Goal: Information Seeking & Learning: Learn about a topic

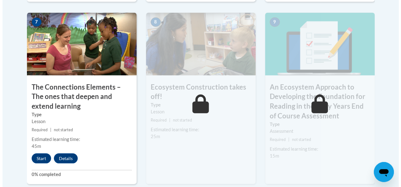
scroll to position [576, 0]
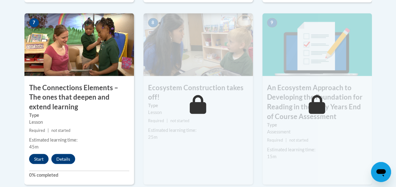
click at [34, 158] on button "Start" at bounding box center [38, 159] width 19 height 10
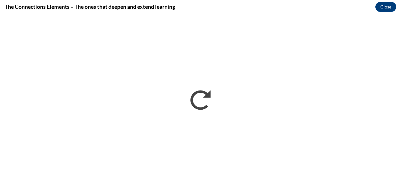
scroll to position [0, 0]
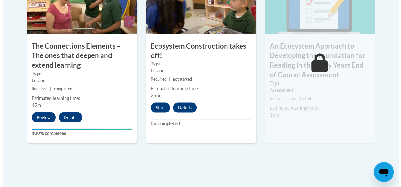
scroll to position [618, 0]
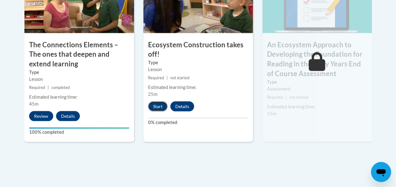
click at [156, 108] on button "Start" at bounding box center [157, 106] width 19 height 10
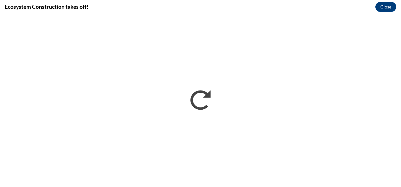
scroll to position [0, 0]
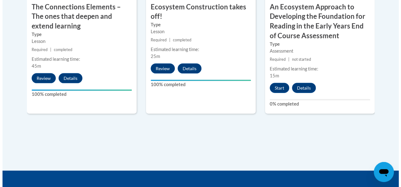
scroll to position [657, 0]
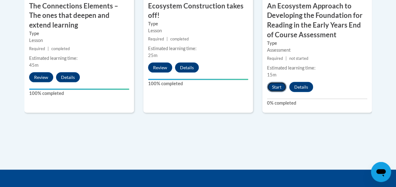
click at [278, 87] on button "Start" at bounding box center [276, 87] width 19 height 10
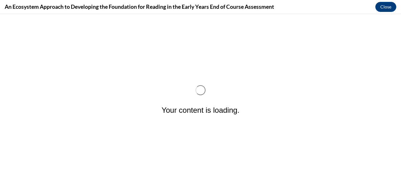
scroll to position [0, 0]
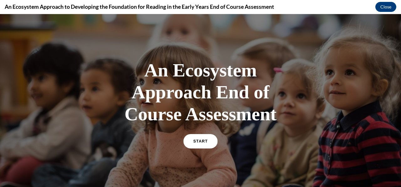
click at [195, 142] on span "START" at bounding box center [200, 141] width 14 height 5
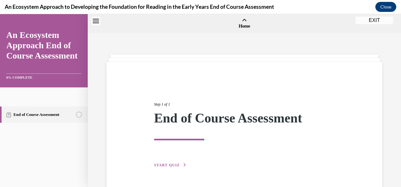
scroll to position [19, 0]
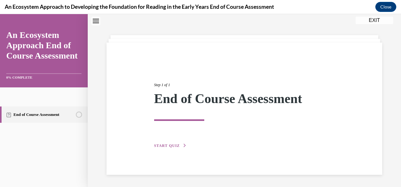
click at [164, 145] on span "START QUIZ" at bounding box center [167, 145] width 26 height 4
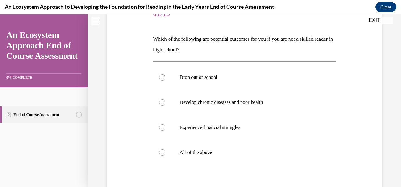
scroll to position [86, 0]
click at [164, 151] on div at bounding box center [162, 152] width 6 height 6
click at [164, 151] on input "All of the above" at bounding box center [162, 152] width 6 height 6
radio input "true"
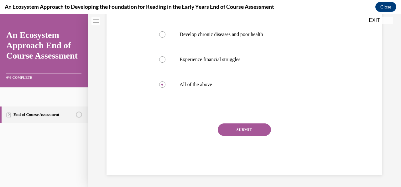
click at [262, 133] on button "SUBMIT" at bounding box center [244, 129] width 53 height 13
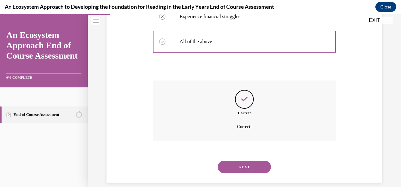
scroll to position [204, 0]
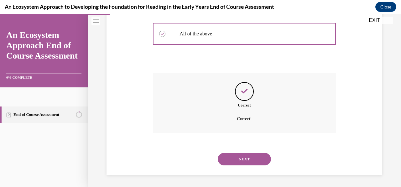
click at [249, 158] on button "NEXT" at bounding box center [244, 159] width 53 height 13
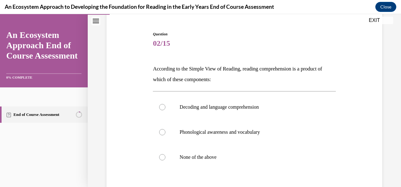
scroll to position [56, 0]
click at [163, 107] on div at bounding box center [162, 107] width 6 height 6
click at [163, 107] on input "Decoding and language comprehension" at bounding box center [162, 107] width 6 height 6
radio input "true"
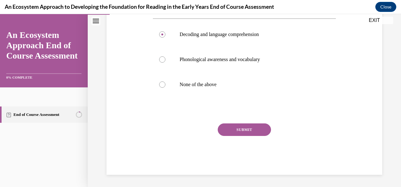
click at [256, 131] on button "SUBMIT" at bounding box center [244, 129] width 53 height 13
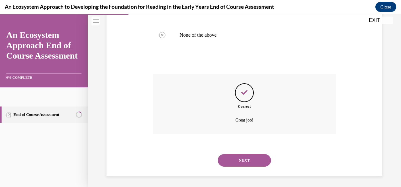
scroll to position [179, 0]
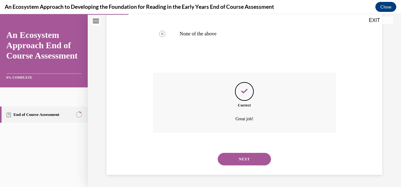
click at [245, 159] on button "NEXT" at bounding box center [244, 159] width 53 height 13
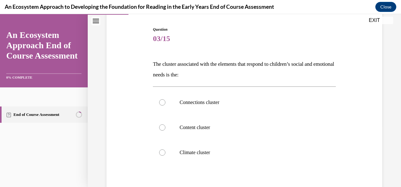
scroll to position [60, 0]
click at [163, 103] on div at bounding box center [162, 103] width 6 height 6
click at [163, 103] on input "Connections cluster" at bounding box center [162, 103] width 6 height 6
radio input "true"
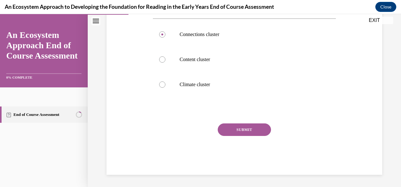
click at [243, 134] on button "SUBMIT" at bounding box center [244, 129] width 53 height 13
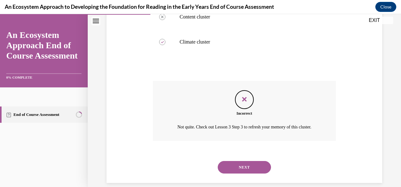
scroll to position [174, 0]
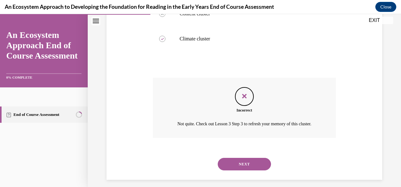
click at [222, 170] on button "NEXT" at bounding box center [244, 164] width 53 height 13
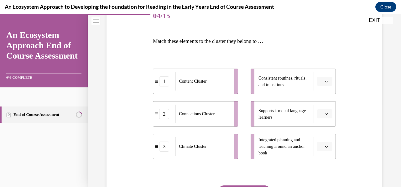
scroll to position [85, 0]
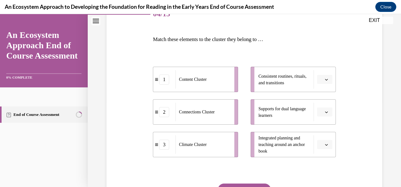
click at [260, 85] on span "Consistent routines, rituals, and transitions" at bounding box center [284, 79] width 52 height 13
click at [317, 83] on button "button" at bounding box center [324, 79] width 15 height 9
click at [314, 112] on div "2" at bounding box center [319, 118] width 15 height 13
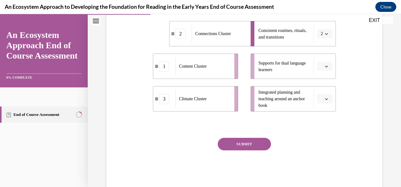
scroll to position [128, 0]
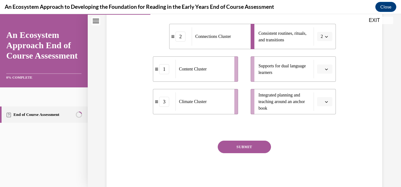
click at [256, 148] on button "SUBMIT" at bounding box center [244, 147] width 53 height 13
click at [163, 73] on div "1" at bounding box center [164, 69] width 10 height 10
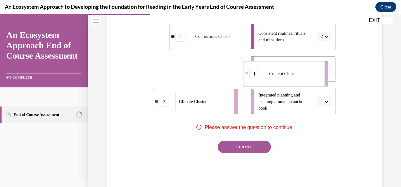
drag, startPoint x: 163, startPoint y: 73, endPoint x: 254, endPoint y: 70, distance: 90.8
click at [254, 70] on div "1" at bounding box center [254, 74] width 10 height 10
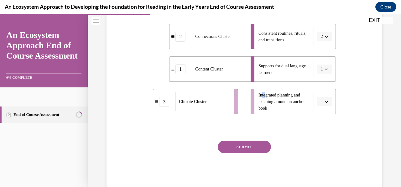
drag, startPoint x: 263, startPoint y: 93, endPoint x: 258, endPoint y: 92, distance: 5.4
click at [258, 92] on span "Integrated planning and teaching around an anchor book" at bounding box center [284, 102] width 52 height 20
drag, startPoint x: 258, startPoint y: 92, endPoint x: 317, endPoint y: 102, distance: 60.0
click at [321, 102] on span "Please select an option" at bounding box center [322, 102] width 2 height 6
click at [319, 128] on span "1" at bounding box center [318, 128] width 2 height 5
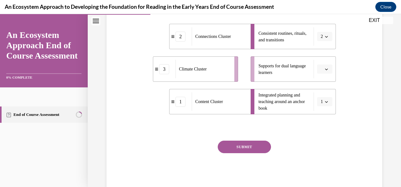
click at [250, 143] on button "SUBMIT" at bounding box center [244, 147] width 53 height 13
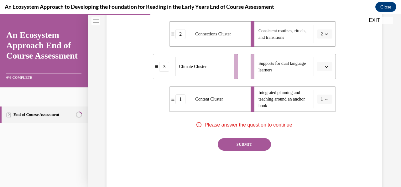
click at [324, 74] on li "Supports for dual language learners" at bounding box center [293, 66] width 85 height 25
click at [325, 67] on icon "button" at bounding box center [326, 66] width 3 height 3
click at [319, 123] on div "3" at bounding box center [319, 118] width 15 height 13
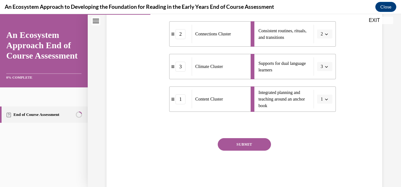
click at [254, 142] on button "SUBMIT" at bounding box center [244, 144] width 53 height 13
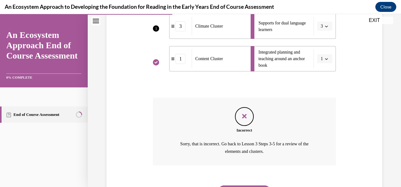
scroll to position [204, 0]
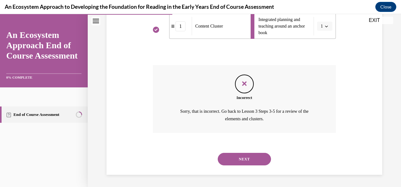
click at [236, 153] on button "NEXT" at bounding box center [244, 159] width 53 height 13
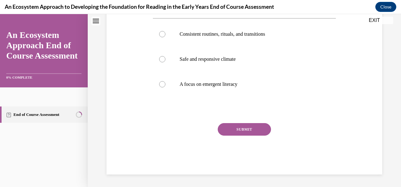
scroll to position [0, 0]
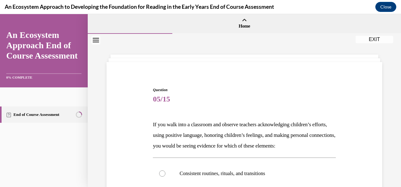
click at [277, 105] on span "05/15" at bounding box center [244, 99] width 183 height 13
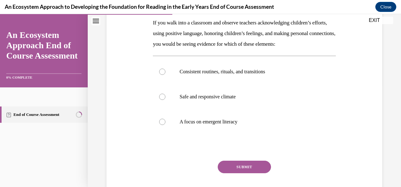
scroll to position [115, 0]
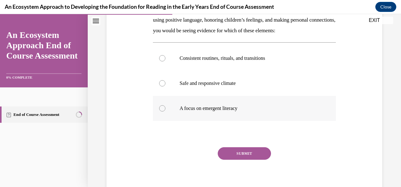
click at [162, 111] on div at bounding box center [162, 108] width 6 height 6
click at [162, 111] on input "A focus on emergent literacy" at bounding box center [162, 108] width 6 height 6
radio input "true"
click at [247, 160] on button "SUBMIT" at bounding box center [244, 153] width 53 height 13
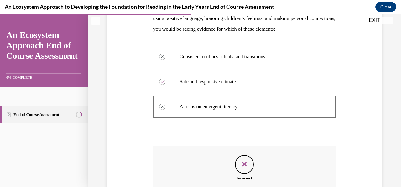
scroll to position [116, 0]
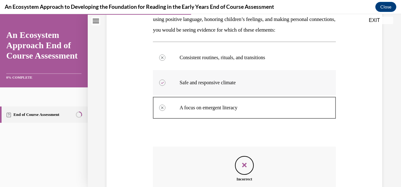
click at [293, 95] on label "Safe and responsive climate" at bounding box center [244, 82] width 183 height 25
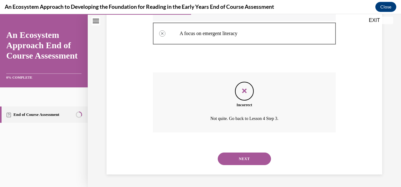
scroll to position [200, 0]
click at [250, 161] on button "NEXT" at bounding box center [244, 159] width 53 height 13
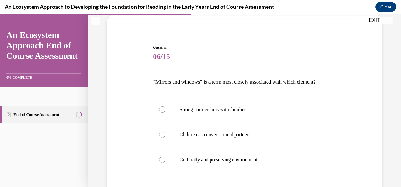
scroll to position [48, 0]
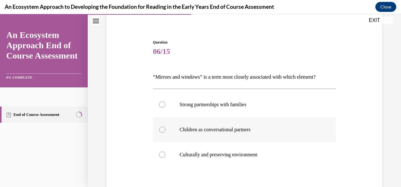
click at [164, 131] on div at bounding box center [162, 130] width 6 height 6
click at [164, 131] on input "Children as conversational partners" at bounding box center [162, 130] width 6 height 6
radio input "true"
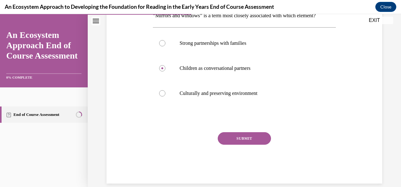
click at [241, 139] on button "SUBMIT" at bounding box center [244, 138] width 53 height 13
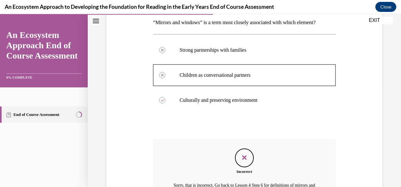
scroll to position [102, 0]
click at [261, 145] on div "Incorrect Sorry, that is incorrect. Go back to Lesson 4 Step 6 for definitions …" at bounding box center [244, 173] width 183 height 68
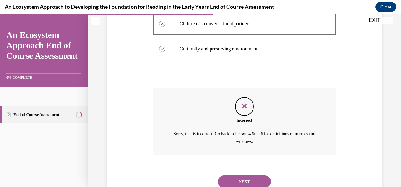
scroll to position [174, 0]
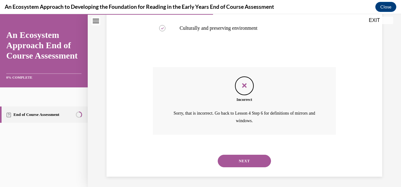
click at [255, 158] on button "NEXT" at bounding box center [244, 161] width 53 height 13
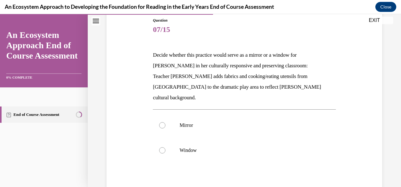
scroll to position [70, 0]
click at [165, 142] on label "Window" at bounding box center [244, 150] width 183 height 25
click at [165, 147] on input "Window" at bounding box center [162, 150] width 6 height 6
radio input "true"
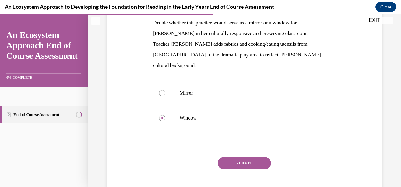
click at [247, 157] on button "SUBMIT" at bounding box center [244, 163] width 53 height 13
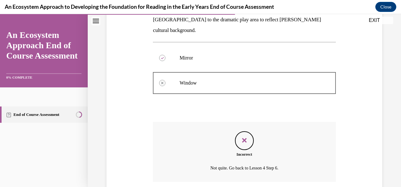
scroll to position [175, 0]
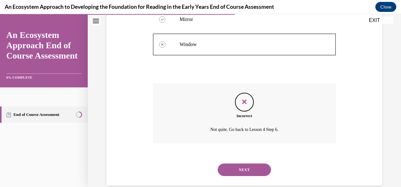
click at [251, 163] on button "NEXT" at bounding box center [244, 169] width 53 height 13
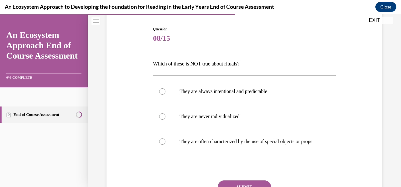
scroll to position [60, 0]
click at [165, 120] on label "They are never individualized" at bounding box center [244, 117] width 183 height 25
click at [165, 120] on input "They are never individualized" at bounding box center [162, 117] width 6 height 6
radio input "true"
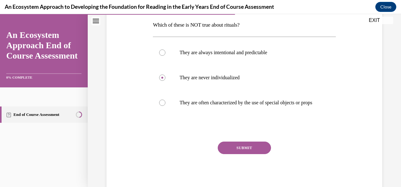
click at [254, 153] on button "SUBMIT" at bounding box center [244, 148] width 53 height 13
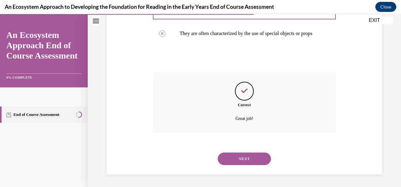
scroll to position [172, 0]
click at [257, 164] on button "NEXT" at bounding box center [244, 159] width 53 height 13
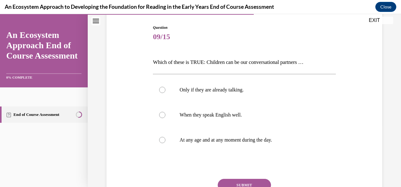
scroll to position [63, 0]
click at [166, 117] on label "When they speak English well." at bounding box center [244, 114] width 183 height 25
click at [165, 117] on input "When they speak English well." at bounding box center [162, 114] width 6 height 6
radio input "true"
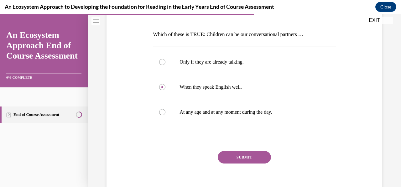
click at [252, 160] on button "SUBMIT" at bounding box center [244, 157] width 53 height 13
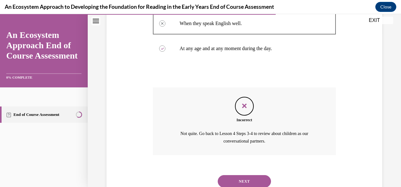
scroll to position [172, 0]
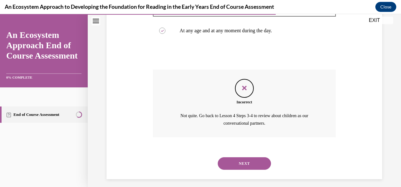
click at [244, 168] on button "NEXT" at bounding box center [244, 163] width 53 height 13
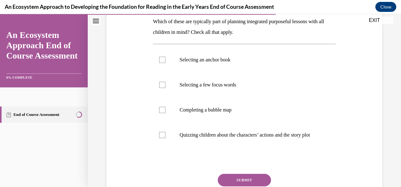
scroll to position [116, 0]
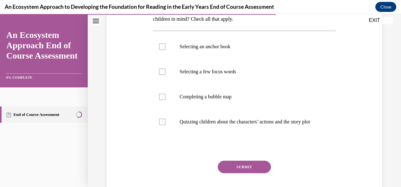
click at [244, 173] on button "SUBMIT" at bounding box center [244, 167] width 53 height 13
click at [163, 70] on div at bounding box center [162, 72] width 6 height 6
click at [163, 70] on input "Selecting a few focus words" at bounding box center [162, 72] width 6 height 6
checkbox input "true"
click at [246, 173] on button "SUBMIT" at bounding box center [244, 167] width 53 height 13
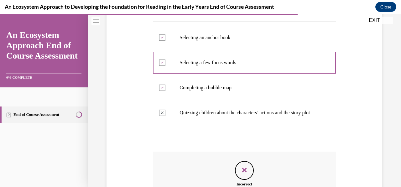
scroll to position [118, 0]
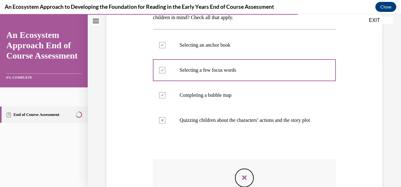
click at [270, 150] on div at bounding box center [244, 146] width 183 height 8
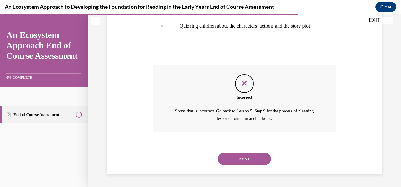
scroll to position [218, 0]
click at [253, 160] on button "NEXT" at bounding box center [244, 159] width 53 height 13
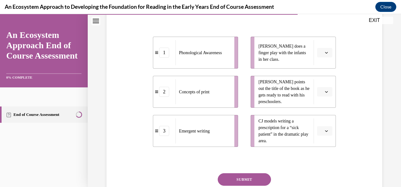
scroll to position [119, 0]
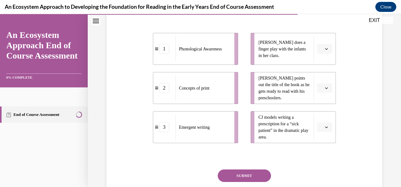
click at [324, 51] on span "button" at bounding box center [326, 49] width 4 height 4
click at [321, 94] on div "2" at bounding box center [319, 98] width 15 height 13
click at [328, 93] on button "button" at bounding box center [324, 87] width 15 height 9
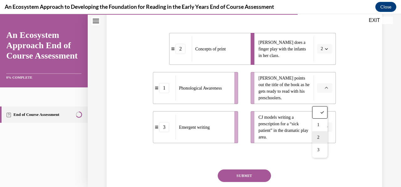
click at [320, 134] on div "2" at bounding box center [319, 137] width 15 height 13
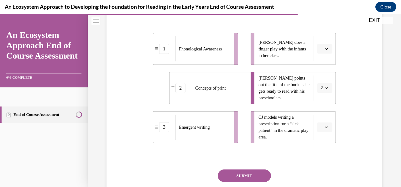
click at [322, 132] on button "button" at bounding box center [324, 126] width 15 height 9
click at [321, 123] on div "3" at bounding box center [319, 123] width 15 height 13
click at [251, 182] on button "SUBMIT" at bounding box center [244, 175] width 53 height 13
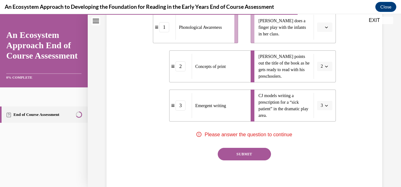
scroll to position [147, 0]
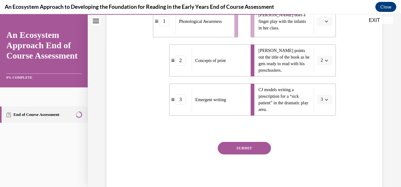
click at [327, 36] on li "Lulu does a finger play with the infants in her class." at bounding box center [293, 21] width 85 height 32
click at [321, 26] on button "button" at bounding box center [324, 21] width 15 height 9
click at [321, 70] on div "2" at bounding box center [319, 71] width 15 height 13
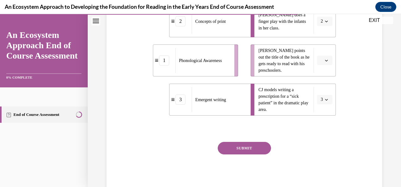
click at [243, 154] on button "SUBMIT" at bounding box center [244, 148] width 53 height 13
click at [317, 65] on button "button" at bounding box center [324, 60] width 15 height 9
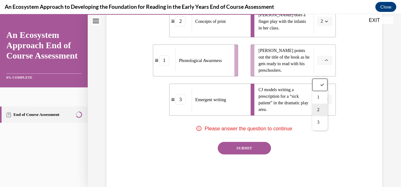
click at [318, 110] on span "2" at bounding box center [318, 109] width 2 height 5
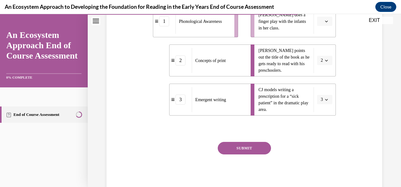
click at [319, 26] on button "button" at bounding box center [324, 21] width 15 height 9
click at [318, 88] on div "3" at bounding box center [319, 83] width 15 height 13
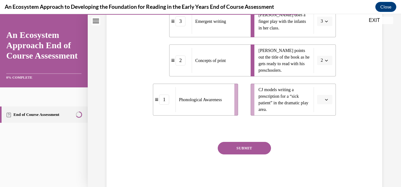
click at [325, 101] on icon "button" at bounding box center [326, 100] width 3 height 2
click at [322, 130] on div "1" at bounding box center [319, 136] width 15 height 13
click at [258, 154] on button "SUBMIT" at bounding box center [244, 148] width 53 height 13
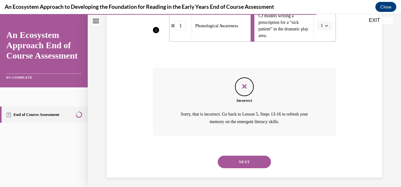
scroll to position [221, 0]
click at [240, 168] on button "NEXT" at bounding box center [244, 161] width 53 height 13
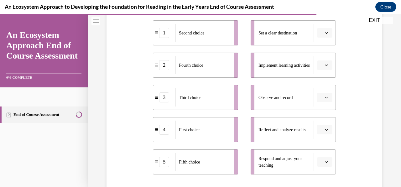
scroll to position [139, 0]
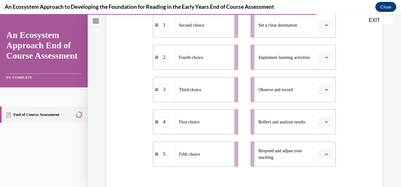
click at [320, 29] on button "button" at bounding box center [324, 24] width 15 height 9
click at [320, 67] on div "2" at bounding box center [319, 64] width 15 height 13
click at [325, 62] on li "Implement learning activities" at bounding box center [293, 57] width 85 height 25
click at [324, 61] on button "button" at bounding box center [324, 57] width 15 height 9
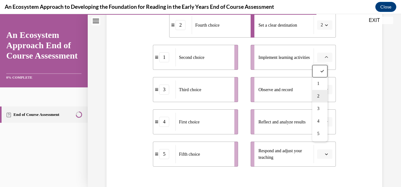
click at [320, 99] on div "2" at bounding box center [319, 96] width 15 height 13
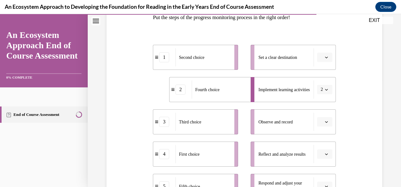
click at [321, 60] on button "button" at bounding box center [324, 57] width 15 height 9
click at [323, 88] on div "1" at bounding box center [319, 83] width 15 height 13
click at [325, 123] on icon "button" at bounding box center [326, 121] width 3 height 3
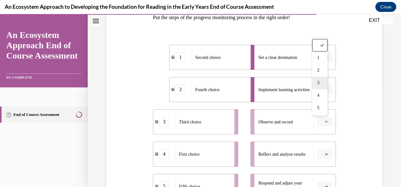
click at [320, 83] on div "3" at bounding box center [319, 83] width 15 height 13
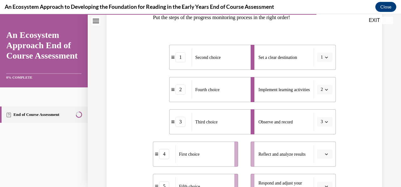
click at [321, 157] on span "Please select an option" at bounding box center [322, 154] width 2 height 6
click at [320, 129] on div "4" at bounding box center [319, 128] width 15 height 13
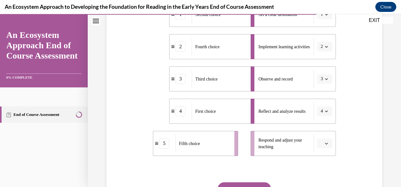
scroll to position [151, 0]
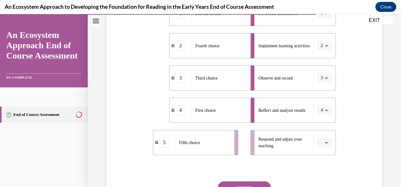
click at [325, 144] on icon "button" at bounding box center [326, 142] width 3 height 3
click at [323, 130] on div "5" at bounding box center [319, 128] width 15 height 13
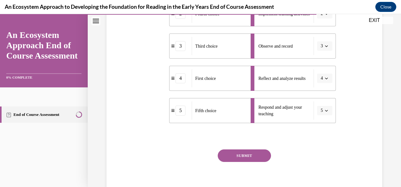
click at [254, 155] on button "SUBMIT" at bounding box center [244, 155] width 53 height 13
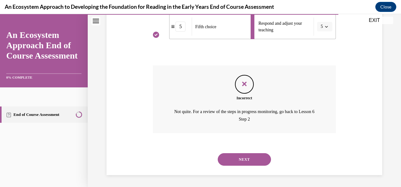
scroll to position [267, 0]
click at [251, 162] on button "NEXT" at bounding box center [244, 159] width 53 height 13
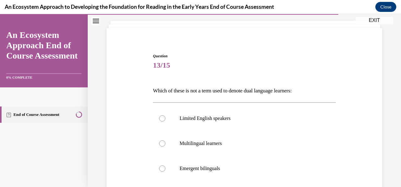
scroll to position [75, 0]
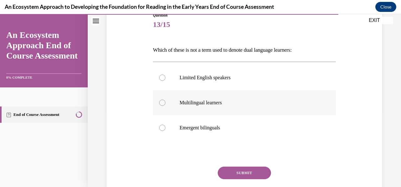
click at [163, 103] on div at bounding box center [162, 103] width 6 height 6
click at [163, 103] on input "Multilingual learners" at bounding box center [162, 103] width 6 height 6
radio input "true"
click at [244, 173] on button "SUBMIT" at bounding box center [244, 173] width 53 height 13
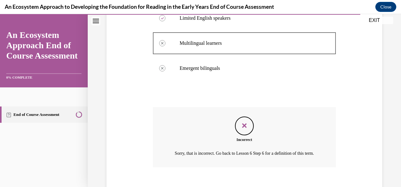
scroll to position [161, 0]
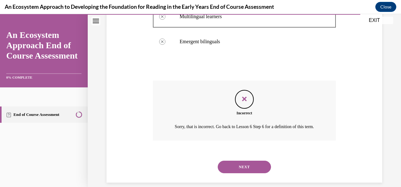
click at [251, 173] on button "NEXT" at bounding box center [244, 167] width 53 height 13
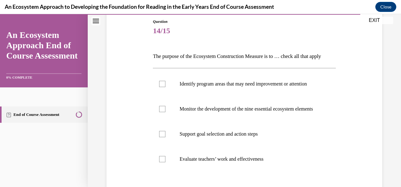
scroll to position [68, 0]
click at [169, 122] on label "Monitor the development of the nine essential ecosystem elements" at bounding box center [244, 108] width 183 height 25
click at [165, 112] on input "Monitor the development of the nine essential ecosystem elements" at bounding box center [162, 109] width 6 height 6
checkbox input "true"
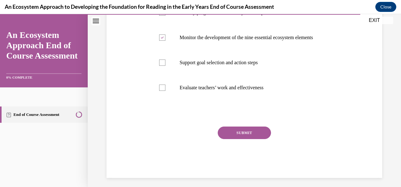
click at [250, 139] on button "SUBMIT" at bounding box center [244, 133] width 53 height 13
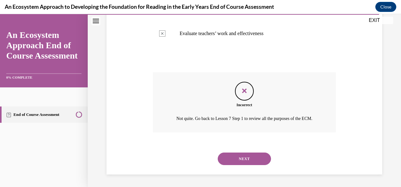
scroll to position [217, 0]
click at [242, 165] on button "NEXT" at bounding box center [244, 159] width 53 height 13
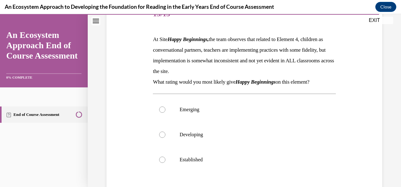
scroll to position [98, 0]
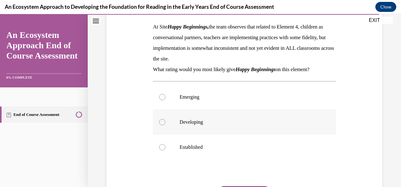
click at [164, 126] on label "Developing" at bounding box center [244, 122] width 183 height 25
click at [164, 125] on input "Developing" at bounding box center [162, 122] width 6 height 6
radio input "true"
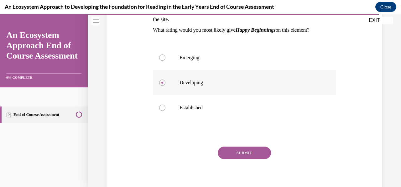
scroll to position [150, 0]
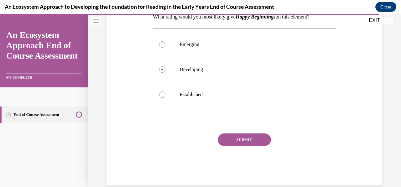
click at [256, 140] on button "SUBMIT" at bounding box center [244, 139] width 53 height 13
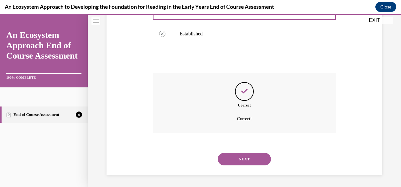
scroll to position [211, 0]
click at [249, 161] on button "NEXT" at bounding box center [244, 159] width 53 height 13
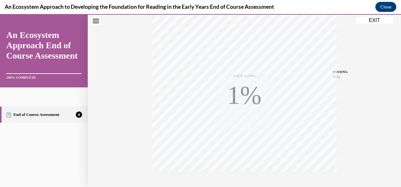
scroll to position [148, 0]
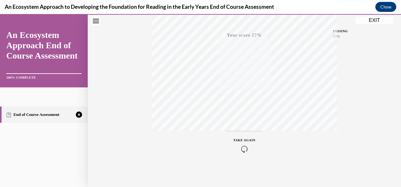
click at [242, 149] on icon "button" at bounding box center [244, 149] width 22 height 7
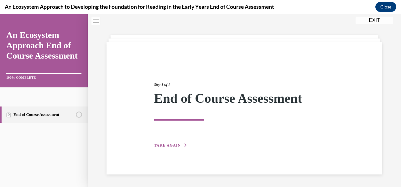
scroll to position [20, 0]
click at [168, 143] on span "TAKE AGAIN" at bounding box center [167, 145] width 27 height 4
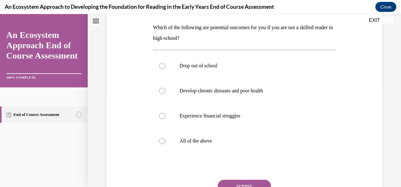
scroll to position [99, 0]
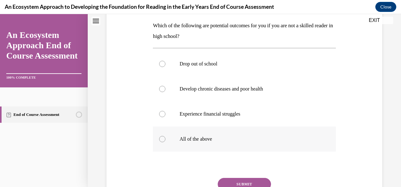
click at [162, 138] on div at bounding box center [162, 139] width 6 height 6
click at [162, 138] on input "All of the above" at bounding box center [162, 139] width 6 height 6
radio input "true"
click at [240, 182] on button "SUBMIT" at bounding box center [244, 184] width 53 height 13
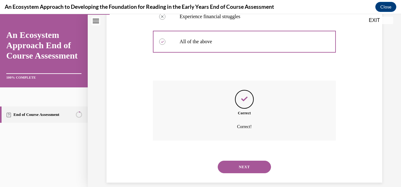
scroll to position [204, 0]
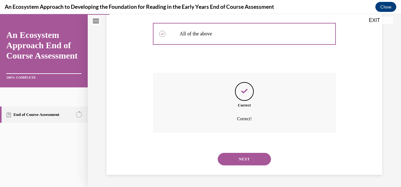
click at [230, 159] on button "NEXT" at bounding box center [244, 159] width 53 height 13
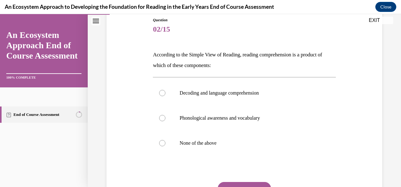
scroll to position [66, 0]
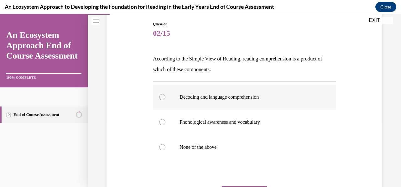
click at [161, 96] on div at bounding box center [162, 97] width 6 height 6
click at [161, 96] on input "Decoding and language comprehension" at bounding box center [162, 97] width 6 height 6
radio input "true"
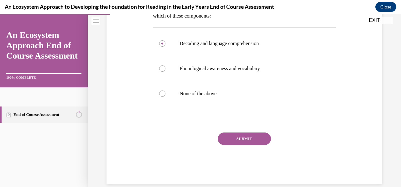
scroll to position [121, 0]
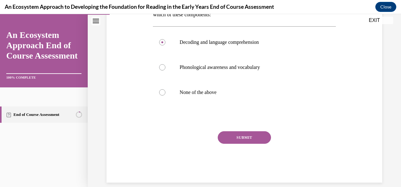
click at [249, 139] on button "SUBMIT" at bounding box center [244, 137] width 53 height 13
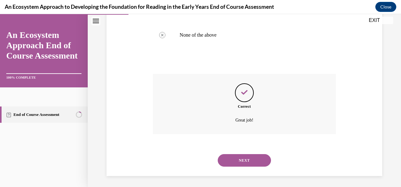
scroll to position [179, 0]
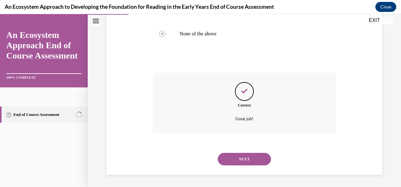
click at [235, 159] on button "NEXT" at bounding box center [244, 159] width 53 height 13
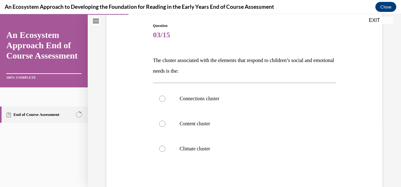
scroll to position [69, 0]
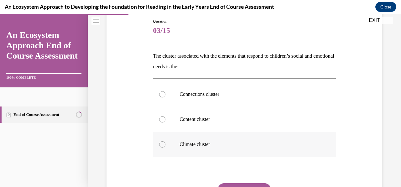
click at [162, 146] on div at bounding box center [162, 144] width 6 height 6
click at [162, 146] on input "Climate cluster" at bounding box center [162, 144] width 6 height 6
radio input "true"
click at [227, 184] on button "SUBMIT" at bounding box center [244, 189] width 53 height 13
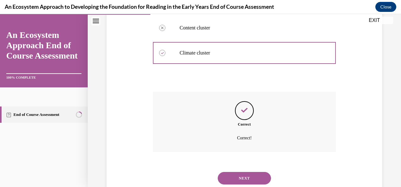
scroll to position [179, 0]
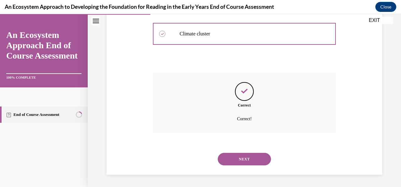
click at [243, 158] on button "NEXT" at bounding box center [244, 159] width 53 height 13
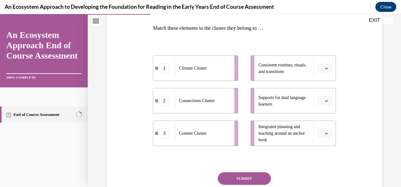
scroll to position [103, 0]
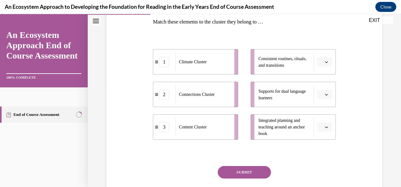
click at [324, 63] on span "button" at bounding box center [326, 62] width 4 height 4
click at [318, 98] on span "2" at bounding box center [318, 100] width 2 height 5
click at [323, 99] on li "Supports for dual language learners" at bounding box center [293, 94] width 85 height 25
click at [324, 96] on span "button" at bounding box center [326, 94] width 4 height 4
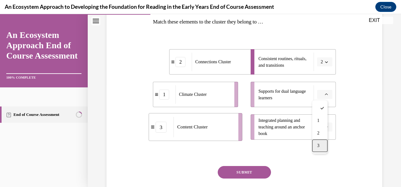
click at [318, 142] on div "3" at bounding box center [319, 145] width 15 height 13
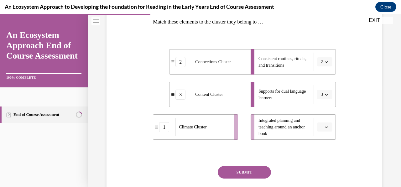
click at [324, 128] on span "button" at bounding box center [326, 127] width 4 height 4
click at [319, 156] on div "1" at bounding box center [319, 153] width 15 height 13
click at [252, 167] on button "SUBMIT" at bounding box center [244, 172] width 53 height 13
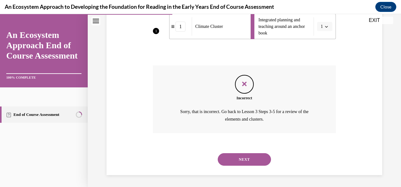
scroll to position [204, 0]
drag, startPoint x: 246, startPoint y: 153, endPoint x: 247, endPoint y: 160, distance: 6.8
click at [247, 160] on button "NEXT" at bounding box center [244, 159] width 53 height 13
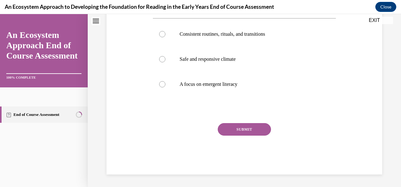
scroll to position [0, 0]
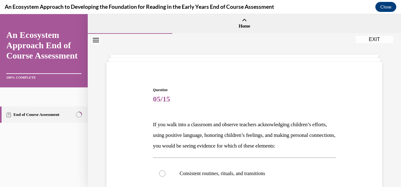
drag, startPoint x: 396, startPoint y: 75, endPoint x: 396, endPoint y: 150, distance: 74.5
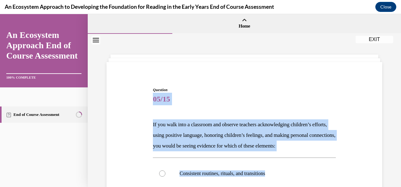
drag, startPoint x: 396, startPoint y: 150, endPoint x: 397, endPoint y: 92, distance: 58.0
click at [396, 92] on div "Home Question 04/15 Match these elements to the cluster they belong to … 2 3 1 …" at bounding box center [244, 100] width 313 height 173
drag, startPoint x: 400, startPoint y: 141, endPoint x: 393, endPoint y: 146, distance: 8.0
click at [393, 146] on div "Question 05/15 If you walk into a classroom and observe teachers acknowledging …" at bounding box center [244, 180] width 313 height 292
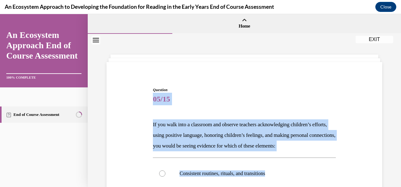
click at [393, 146] on div "Question 05/15 If you walk into a classroom and observe teachers acknowledging …" at bounding box center [244, 180] width 313 height 292
click at [385, 74] on div "Question 05/15 If you walk into a classroom and observe teachers acknowledging …" at bounding box center [244, 180] width 313 height 292
click at [381, 96] on div "Question 05/15 If you walk into a classroom and observe teachers acknowledging …" at bounding box center [244, 180] width 313 height 292
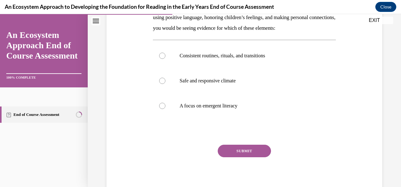
scroll to position [119, 0]
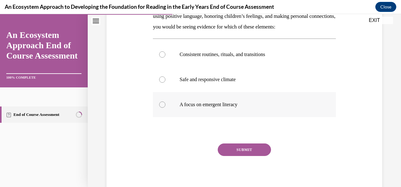
click at [165, 117] on label "A focus on emergent literacy" at bounding box center [244, 104] width 183 height 25
click at [165, 108] on input "A focus on emergent literacy" at bounding box center [162, 104] width 6 height 6
radio input "true"
click at [256, 156] on button "SUBMIT" at bounding box center [244, 149] width 53 height 13
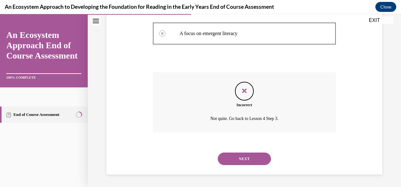
scroll to position [200, 0]
click at [251, 160] on button "NEXT" at bounding box center [244, 159] width 53 height 13
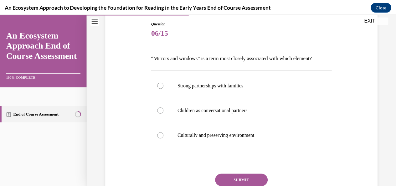
scroll to position [0, 0]
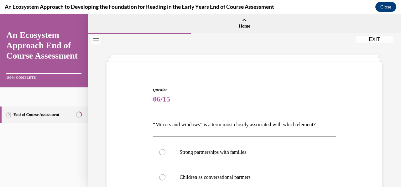
click at [373, 43] on div "Question 06/15 “Mirrors and windows” is a term most closely associated with whi…" at bounding box center [244, 169] width 313 height 271
click at [373, 41] on button "EXIT" at bounding box center [374, 40] width 38 height 8
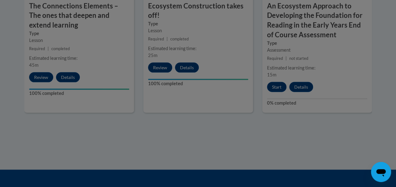
click at [274, 84] on div at bounding box center [198, 93] width 396 height 187
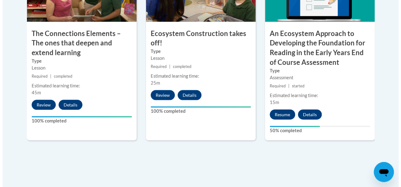
scroll to position [618, 0]
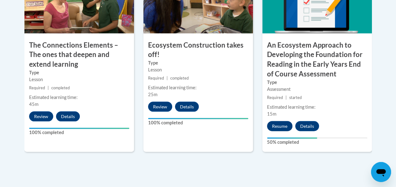
click at [279, 127] on button "Resume" at bounding box center [279, 126] width 25 height 10
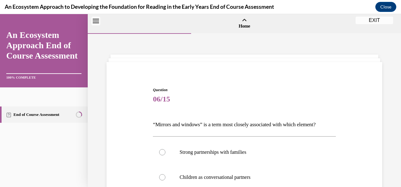
scroll to position [19, 0]
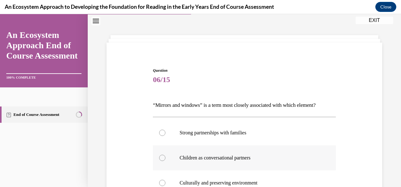
click at [199, 158] on p "Children as conversational partners" at bounding box center [249, 158] width 140 height 6
click at [165, 158] on input "Children as conversational partners" at bounding box center [162, 158] width 6 height 6
radio input "true"
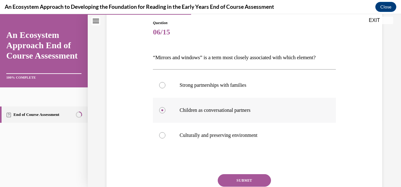
scroll to position [67, 0]
click at [164, 139] on label "Culturally and preserving environment" at bounding box center [244, 135] width 183 height 25
click at [164, 139] on input "Culturally and preserving environment" at bounding box center [162, 135] width 6 height 6
radio input "true"
click at [224, 179] on button "SUBMIT" at bounding box center [244, 180] width 53 height 13
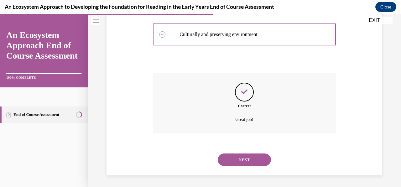
scroll to position [168, 0]
click at [231, 161] on button "NEXT" at bounding box center [244, 159] width 53 height 13
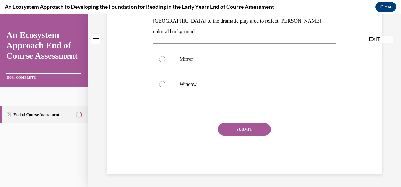
scroll to position [0, 0]
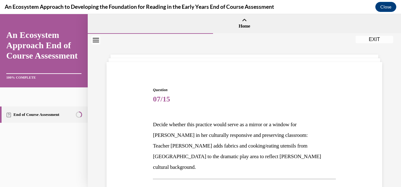
click at [220, 119] on p "Decide whether this practice would serve as a mirror or a window for Mei Ling i…" at bounding box center [244, 129] width 183 height 21
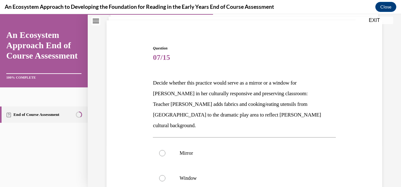
scroll to position [43, 0]
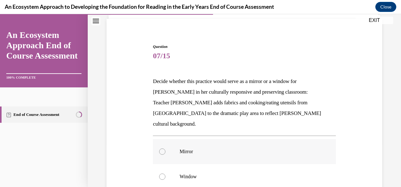
click at [167, 145] on label "Mirror" at bounding box center [244, 151] width 183 height 25
click at [165, 148] on input "Mirror" at bounding box center [162, 151] width 6 height 6
radio input "true"
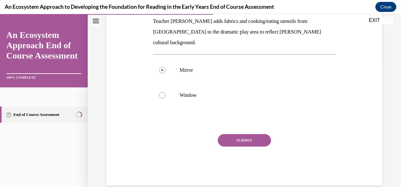
click at [229, 134] on button "SUBMIT" at bounding box center [244, 140] width 53 height 13
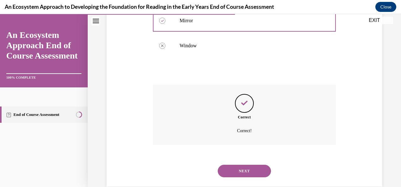
scroll to position [175, 0]
click at [232, 163] on button "NEXT" at bounding box center [244, 169] width 53 height 13
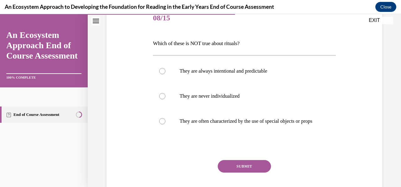
scroll to position [85, 0]
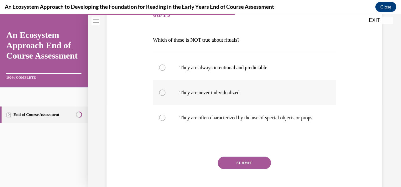
click at [168, 92] on label "They are never individualized" at bounding box center [244, 92] width 183 height 25
click at [165, 92] on input "They are never individualized" at bounding box center [162, 93] width 6 height 6
radio input "true"
click at [253, 169] on button "SUBMIT" at bounding box center [244, 163] width 53 height 13
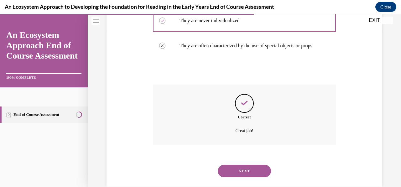
scroll to position [175, 0]
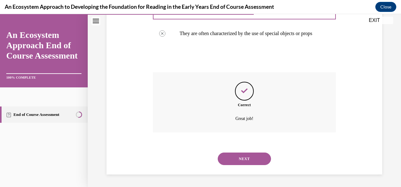
click at [255, 163] on button "NEXT" at bounding box center [244, 159] width 53 height 13
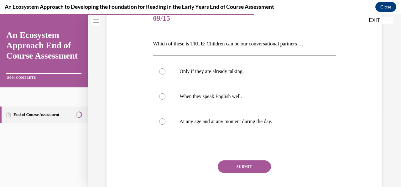
scroll to position [86, 0]
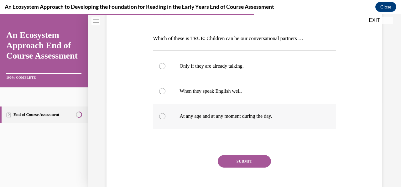
click at [164, 118] on label "At any age and at any moment during the day." at bounding box center [244, 116] width 183 height 25
click at [164, 118] on input "At any age and at any moment during the day." at bounding box center [162, 116] width 6 height 6
radio input "true"
click at [246, 161] on button "SUBMIT" at bounding box center [244, 161] width 53 height 13
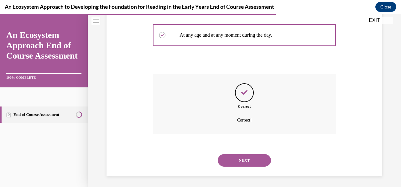
scroll to position [168, 0]
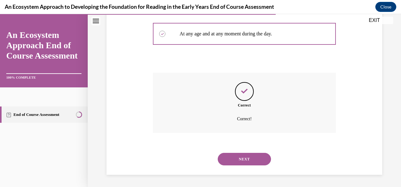
click at [252, 163] on button "NEXT" at bounding box center [244, 159] width 53 height 13
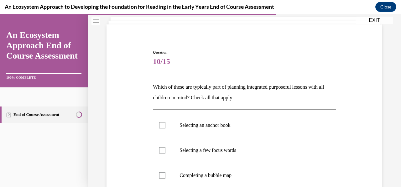
scroll to position [68, 0]
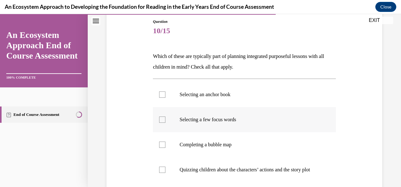
click at [224, 121] on p "Selecting a few focus words" at bounding box center [249, 119] width 140 height 6
click at [165, 121] on input "Selecting a few focus words" at bounding box center [162, 119] width 6 height 6
checkbox input "true"
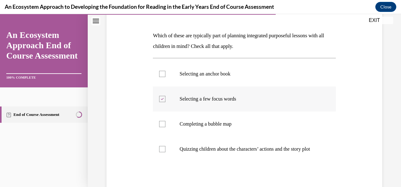
scroll to position [93, 0]
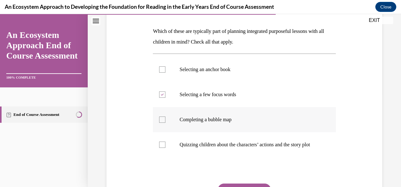
click at [165, 124] on label "Completing a bubble map" at bounding box center [244, 119] width 183 height 25
click at [165, 123] on input "Completing a bubble map" at bounding box center [162, 119] width 6 height 6
checkbox input "true"
click at [171, 65] on label "Selecting an anchor book" at bounding box center [244, 69] width 183 height 25
click at [165, 66] on input "Selecting an anchor book" at bounding box center [162, 69] width 6 height 6
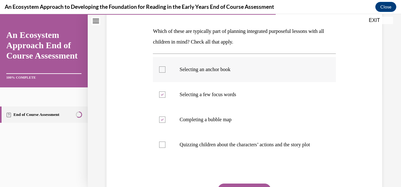
checkbox input "true"
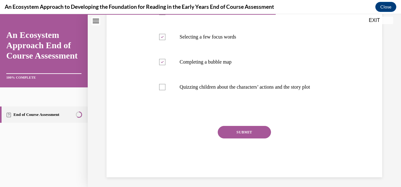
click at [247, 138] on button "SUBMIT" at bounding box center [244, 132] width 53 height 13
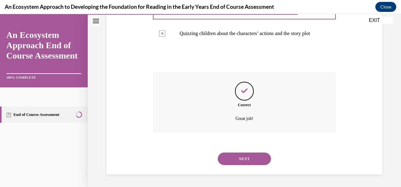
scroll to position [210, 0]
click at [373, 89] on div "Question 10/15 Which of these are typically part of planning integrated purpose…" at bounding box center [244, 19] width 279 height 311
click at [251, 161] on button "NEXT" at bounding box center [244, 159] width 53 height 13
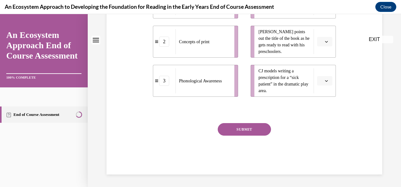
scroll to position [0, 0]
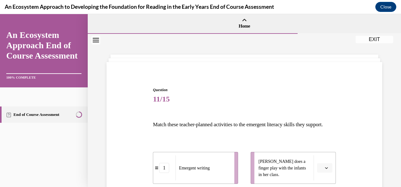
click at [221, 130] on p "Match these teacher-planned activities to the emergent literacy skills they sup…" at bounding box center [244, 124] width 183 height 11
click at [223, 91] on span "Question" at bounding box center [244, 90] width 183 height 6
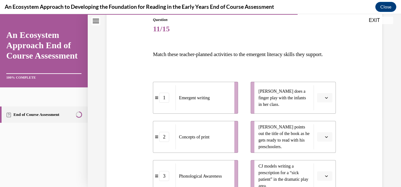
scroll to position [176, 0]
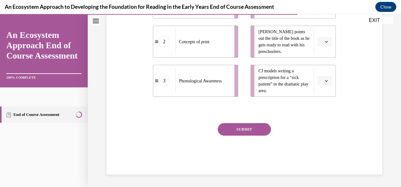
click at [251, 130] on button "SUBMIT" at bounding box center [244, 129] width 53 height 13
click at [323, 46] on button "button" at bounding box center [324, 41] width 15 height 9
click at [320, 71] on div "1" at bounding box center [319, 68] width 15 height 13
click at [323, 85] on button "button" at bounding box center [324, 80] width 15 height 9
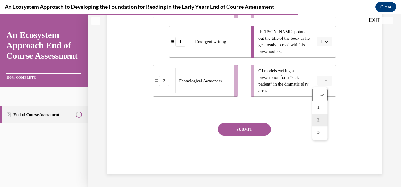
click at [320, 122] on div "2" at bounding box center [319, 120] width 15 height 13
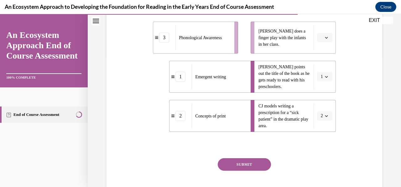
scroll to position [129, 0]
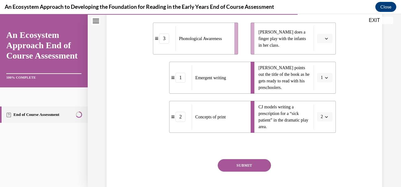
click at [322, 43] on button "button" at bounding box center [324, 38] width 15 height 9
click at [323, 106] on div "3" at bounding box center [319, 100] width 15 height 13
click at [253, 172] on button "SUBMIT" at bounding box center [244, 165] width 53 height 13
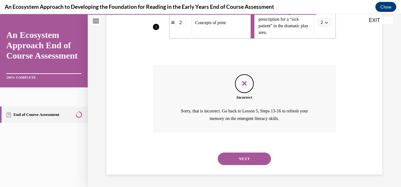
scroll to position [234, 0]
click at [259, 163] on button "NEXT" at bounding box center [244, 159] width 53 height 13
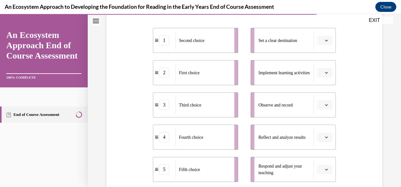
scroll to position [125, 0]
click at [320, 43] on button "button" at bounding box center [324, 39] width 15 height 9
click at [320, 81] on div "2" at bounding box center [319, 78] width 15 height 13
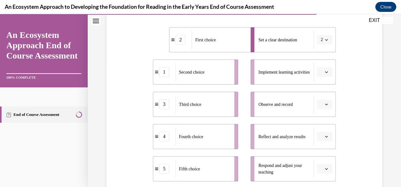
click at [322, 75] on button "button" at bounding box center [324, 71] width 15 height 9
click at [321, 99] on div "1" at bounding box center [319, 98] width 15 height 13
click at [325, 104] on icon "button" at bounding box center [326, 104] width 3 height 3
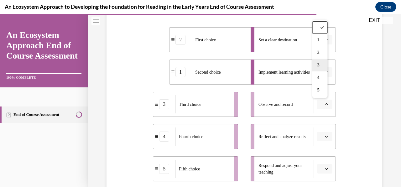
click at [320, 69] on div "3" at bounding box center [319, 65] width 15 height 13
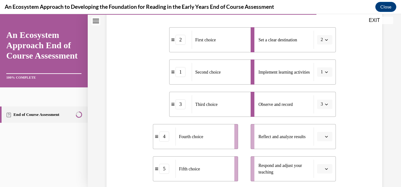
click at [325, 137] on icon "button" at bounding box center [326, 136] width 3 height 3
click at [321, 111] on div "4" at bounding box center [319, 110] width 15 height 13
click at [323, 172] on button "button" at bounding box center [324, 168] width 15 height 9
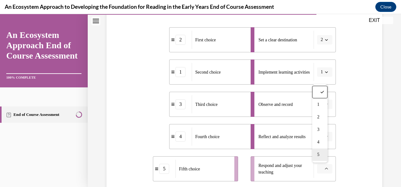
click at [321, 158] on div "5" at bounding box center [319, 154] width 15 height 13
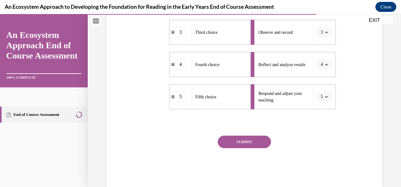
click at [255, 139] on button "SUBMIT" at bounding box center [244, 142] width 53 height 13
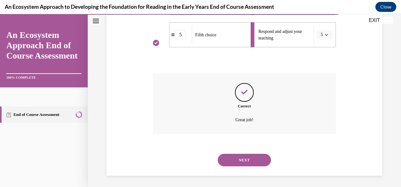
scroll to position [260, 0]
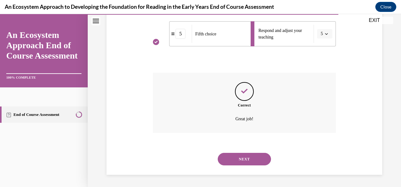
click at [257, 161] on button "NEXT" at bounding box center [244, 159] width 53 height 13
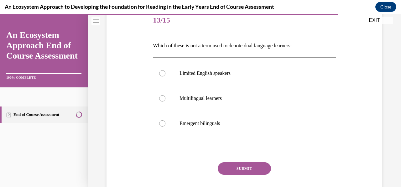
scroll to position [80, 0]
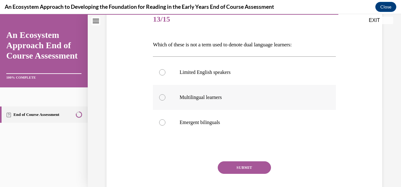
click at [315, 107] on label "Multilingual learners" at bounding box center [244, 97] width 183 height 25
click at [165, 101] on input "Multilingual learners" at bounding box center [162, 97] width 6 height 6
radio input "true"
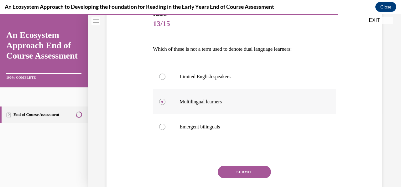
scroll to position [75, 0]
click at [162, 78] on div at bounding box center [162, 77] width 6 height 6
click at [162, 78] on input "Limited English speakers" at bounding box center [162, 77] width 6 height 6
radio input "true"
click at [254, 172] on button "SUBMIT" at bounding box center [244, 172] width 53 height 13
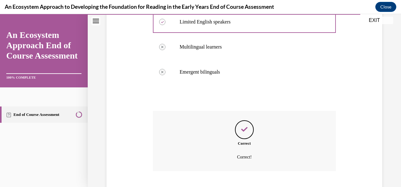
scroll to position [168, 0]
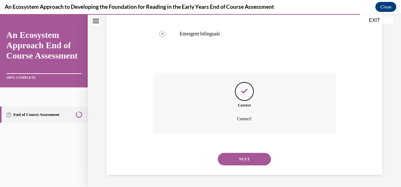
click at [257, 160] on button "NEXT" at bounding box center [244, 159] width 53 height 13
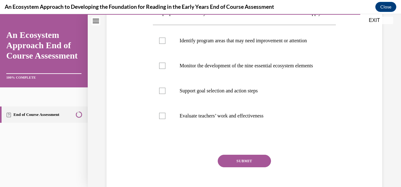
scroll to position [106, 0]
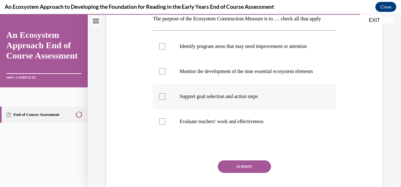
click at [161, 100] on div at bounding box center [162, 96] width 6 height 6
click at [161, 100] on input "Support goal selection and action steps" at bounding box center [162, 96] width 6 height 6
checkbox input "true"
click at [163, 84] on label "Monitor the development of the nine essential ecosystem elements" at bounding box center [244, 71] width 183 height 25
click at [163, 75] on input "Monitor the development of the nine essential ecosystem elements" at bounding box center [162, 71] width 6 height 6
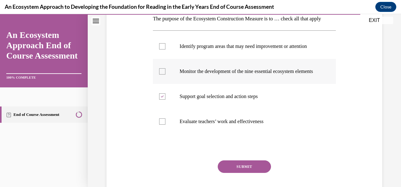
checkbox input "true"
click at [167, 56] on label "Identify program areas that may need improvement or attention" at bounding box center [244, 46] width 183 height 25
click at [165, 49] on input "Identify program areas that may need improvement or attention" at bounding box center [162, 46] width 6 height 6
checkbox input "true"
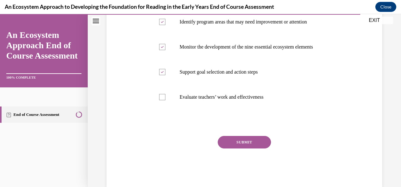
click at [251, 148] on button "SUBMIT" at bounding box center [244, 142] width 53 height 13
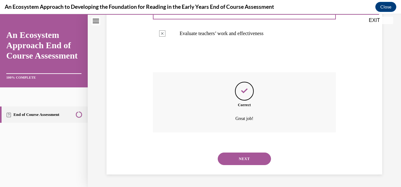
scroll to position [217, 0]
click at [253, 159] on button "NEXT" at bounding box center [244, 159] width 53 height 13
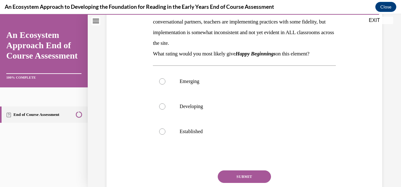
scroll to position [116, 0]
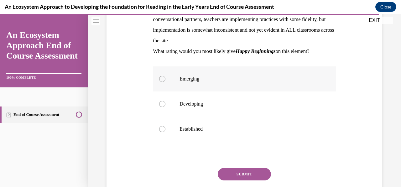
click at [211, 75] on label "Emerging" at bounding box center [244, 78] width 183 height 25
click at [165, 76] on input "Emerging" at bounding box center [162, 79] width 6 height 6
radio input "true"
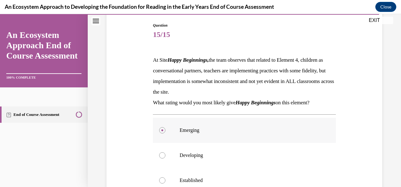
scroll to position [64, 0]
click at [201, 131] on p "Emerging" at bounding box center [249, 130] width 140 height 6
click at [165, 131] on input "Emerging" at bounding box center [162, 130] width 6 height 6
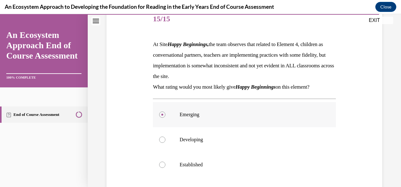
scroll to position [82, 0]
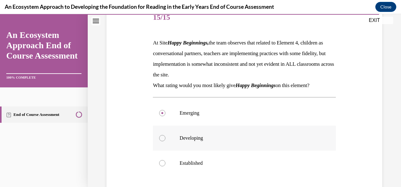
click at [164, 141] on label "Developing" at bounding box center [244, 138] width 183 height 25
click at [164, 141] on input "Developing" at bounding box center [162, 138] width 6 height 6
radio input "true"
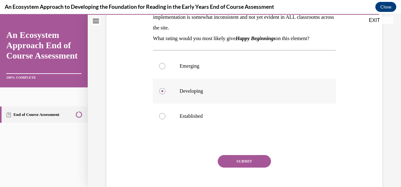
scroll to position [131, 0]
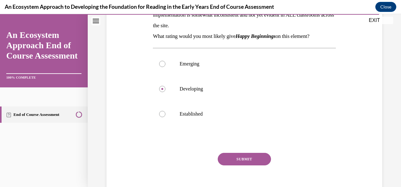
click at [253, 163] on button "SUBMIT" at bounding box center [244, 159] width 53 height 13
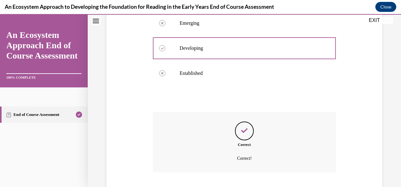
scroll to position [211, 0]
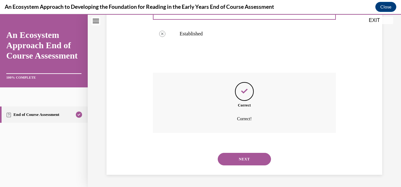
click at [252, 161] on button "NEXT" at bounding box center [244, 159] width 53 height 13
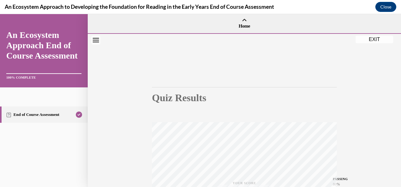
click at [323, 78] on div "Quiz Results PASSING 80% Your score 80% Passed PASSING 80% Your score Your scor…" at bounding box center [244, 184] width 185 height 245
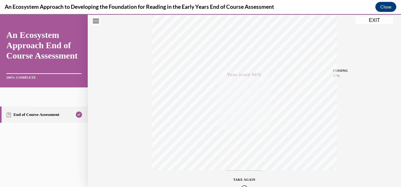
scroll to position [102, 0]
click at [382, 23] on button "EXIT" at bounding box center [374, 21] width 38 height 8
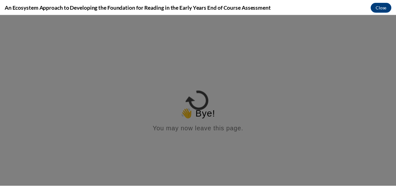
scroll to position [0, 0]
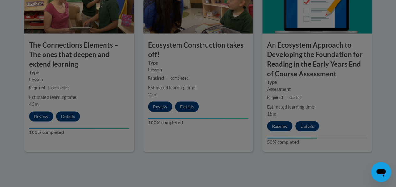
click at [330, 61] on div at bounding box center [198, 93] width 396 height 187
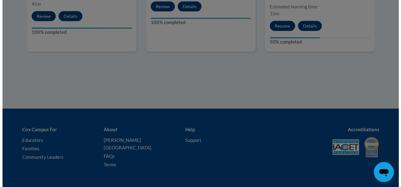
scroll to position [696, 0]
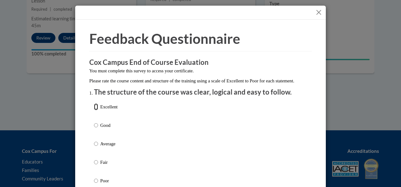
click at [95, 110] on input "Excellent" at bounding box center [96, 106] width 4 height 7
radio input "true"
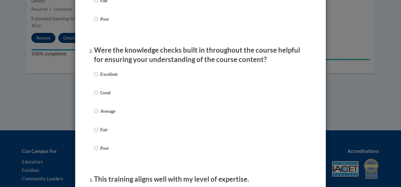
click at [101, 78] on p "Excellent" at bounding box center [108, 74] width 17 height 7
click at [98, 78] on input "Excellent" at bounding box center [96, 74] width 4 height 7
radio input "true"
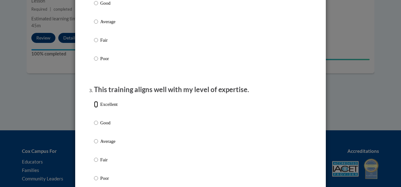
click at [95, 108] on input "Excellent" at bounding box center [96, 104] width 4 height 7
radio input "true"
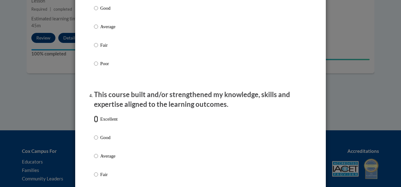
click at [94, 122] on input "Excellent" at bounding box center [96, 119] width 4 height 7
radio input "true"
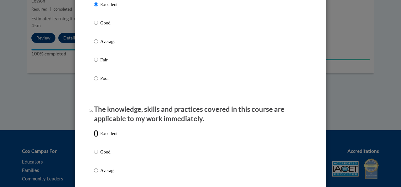
click at [94, 137] on input "Excellent" at bounding box center [96, 133] width 4 height 7
radio input "true"
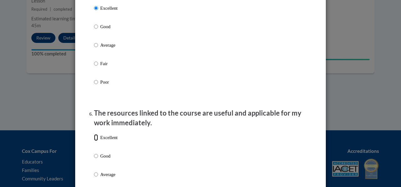
click at [94, 141] on input "Excellent" at bounding box center [96, 137] width 4 height 7
radio input "true"
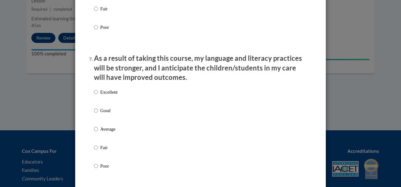
click at [100, 95] on p "Excellent" at bounding box center [108, 92] width 17 height 7
click at [98, 95] on input "Excellent" at bounding box center [96, 92] width 4 height 7
radio input "true"
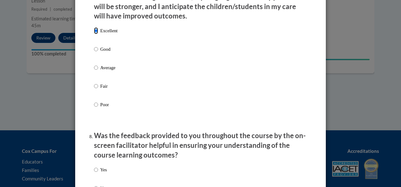
scroll to position [894, 0]
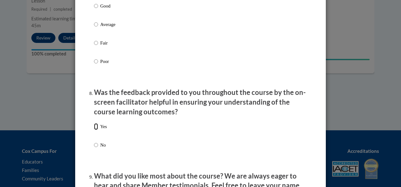
click at [95, 130] on input "Yes" at bounding box center [96, 126] width 4 height 7
radio input "true"
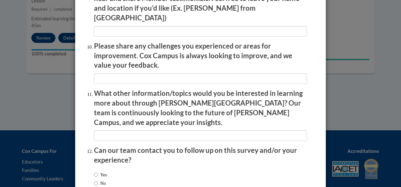
scroll to position [1115, 0]
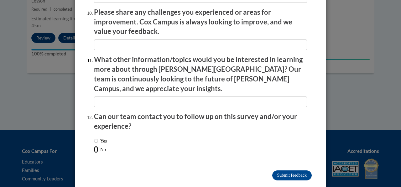
click at [95, 146] on input "No" at bounding box center [96, 149] width 4 height 7
radio input "true"
click at [278, 170] on input "Submit feedback" at bounding box center [291, 175] width 39 height 10
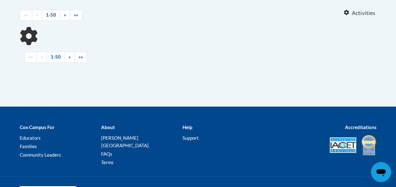
scroll to position [175, 0]
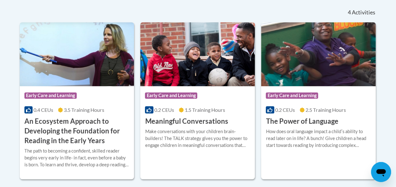
click at [315, 57] on img at bounding box center [318, 54] width 115 height 64
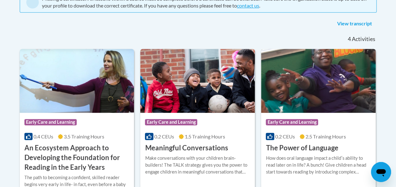
scroll to position [182, 0]
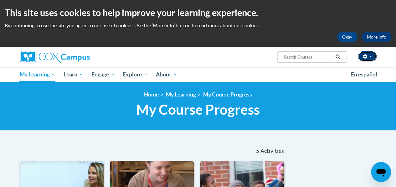
click at [369, 59] on button "button" at bounding box center [367, 56] width 19 height 10
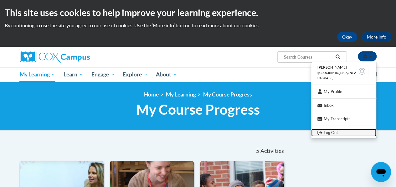
click at [339, 135] on link "Log Out" at bounding box center [343, 133] width 65 height 8
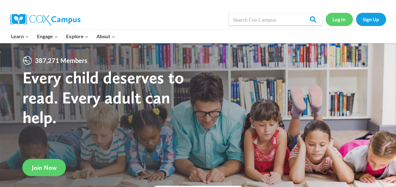
click at [343, 23] on link "Log In" at bounding box center [339, 19] width 27 height 13
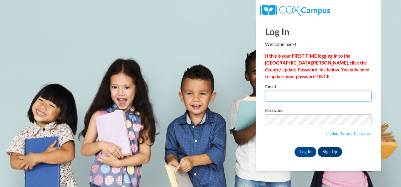
click at [274, 100] on input "Email" at bounding box center [318, 96] width 106 height 11
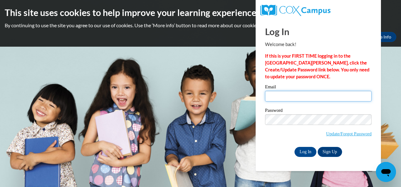
type input "Freemel2010@gmail.com"
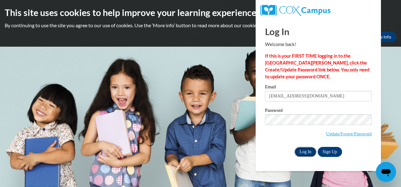
click at [304, 150] on input "Log In" at bounding box center [305, 152] width 22 height 10
click at [298, 173] on body "This site uses cookies to help improve your learning experience. By continuing …" at bounding box center [200, 93] width 401 height 187
click at [297, 151] on input "Log In" at bounding box center [305, 152] width 22 height 10
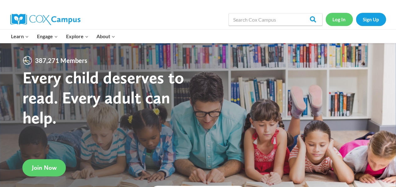
click at [338, 19] on link "Log In" at bounding box center [339, 19] width 27 height 13
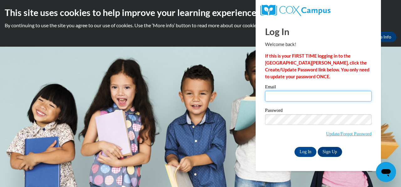
click at [273, 99] on input "Email" at bounding box center [318, 96] width 106 height 11
type input "[EMAIL_ADDRESS][DOMAIN_NAME]"
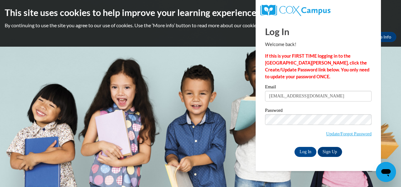
click at [390, 97] on body "This site uses cookies to help improve your learning experience. By continuing …" at bounding box center [200, 93] width 401 height 187
click at [305, 153] on input "Log In" at bounding box center [305, 152] width 22 height 10
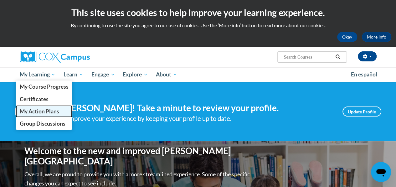
click at [49, 111] on span "My Action Plans" at bounding box center [38, 111] width 39 height 7
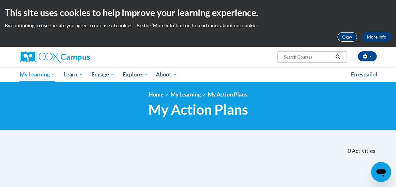
click at [349, 33] on button "Okay" at bounding box center [347, 37] width 20 height 10
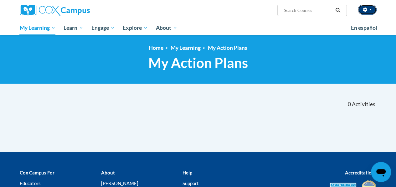
click at [370, 12] on button "button" at bounding box center [367, 10] width 19 height 10
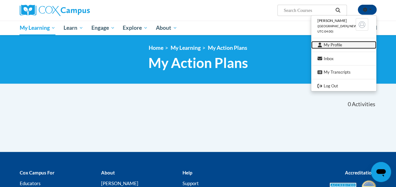
click at [342, 47] on link "My Profile" at bounding box center [343, 45] width 65 height 8
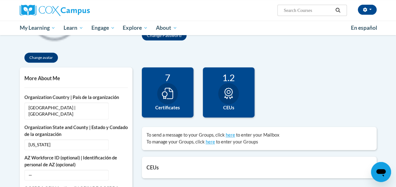
scroll to position [120, 0]
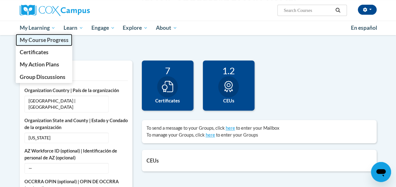
click at [51, 43] on span "My Course Progress" at bounding box center [43, 40] width 49 height 7
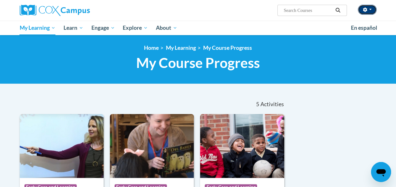
click at [372, 12] on button "button" at bounding box center [367, 10] width 19 height 10
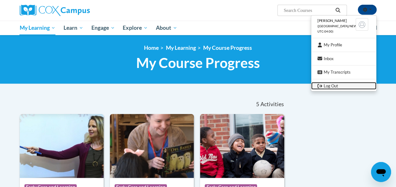
click at [323, 87] on link "Log Out" at bounding box center [343, 86] width 65 height 8
